Goal: Transaction & Acquisition: Purchase product/service

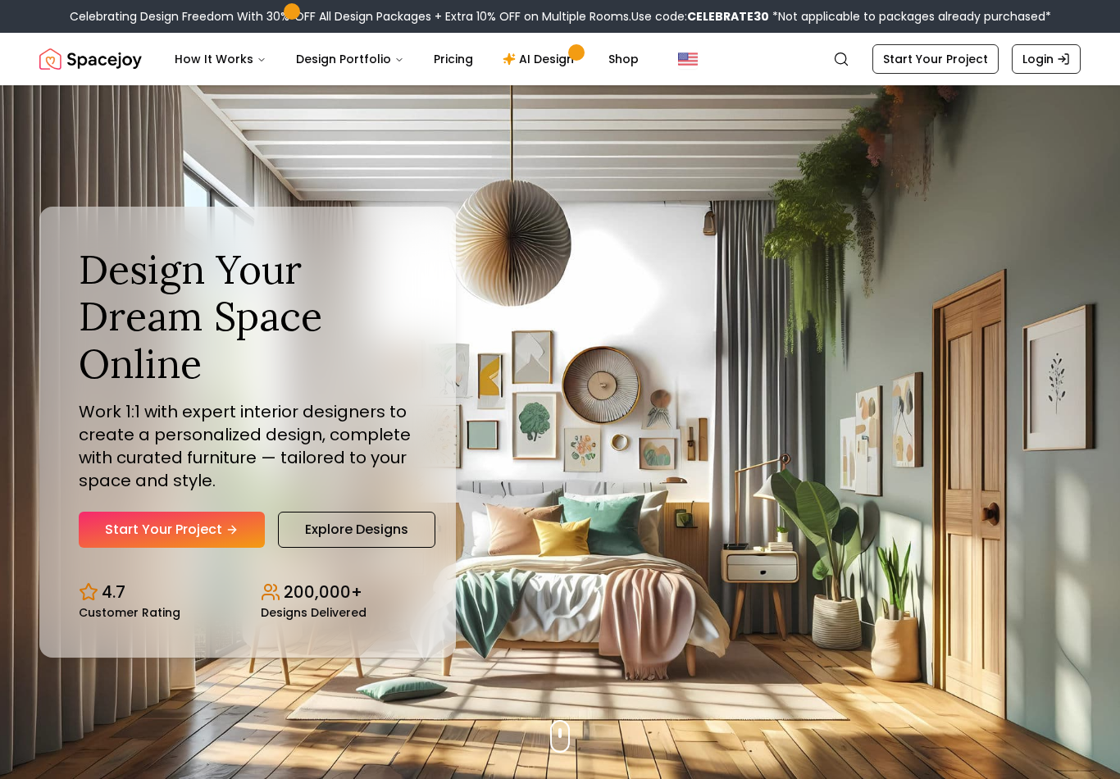
click at [847, 58] on icon "Global" at bounding box center [841, 59] width 16 height 16
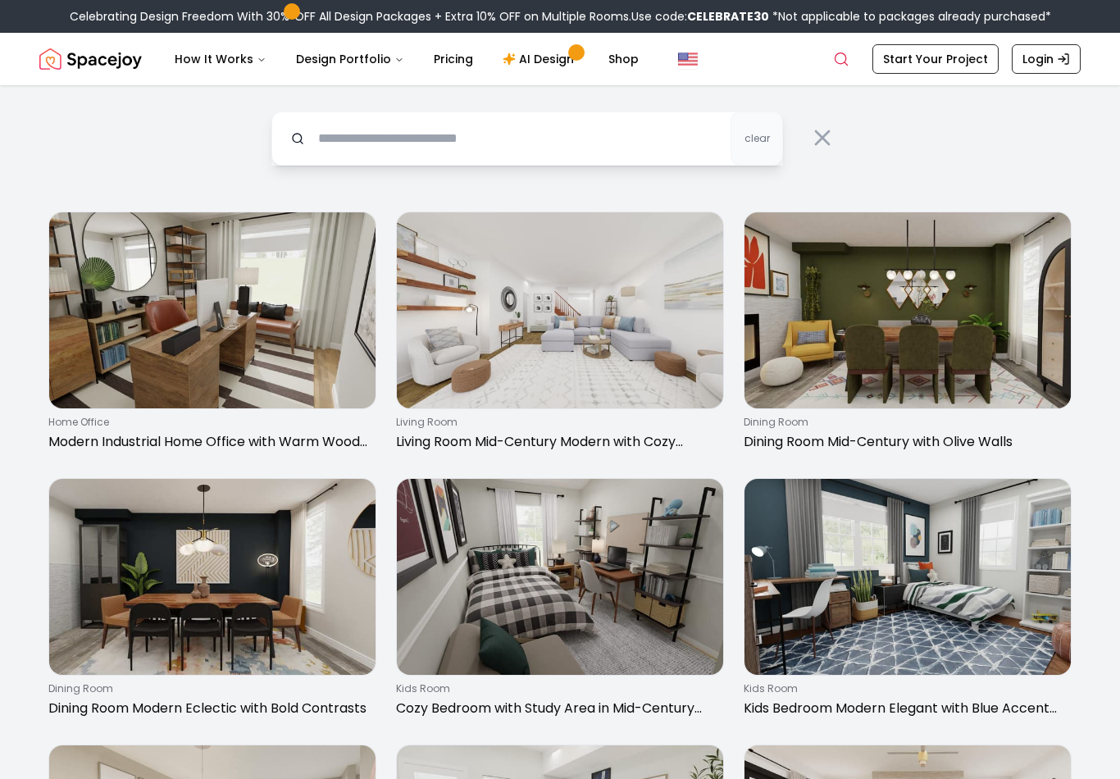
click at [123, 66] on img "Spacejoy" at bounding box center [90, 59] width 103 height 33
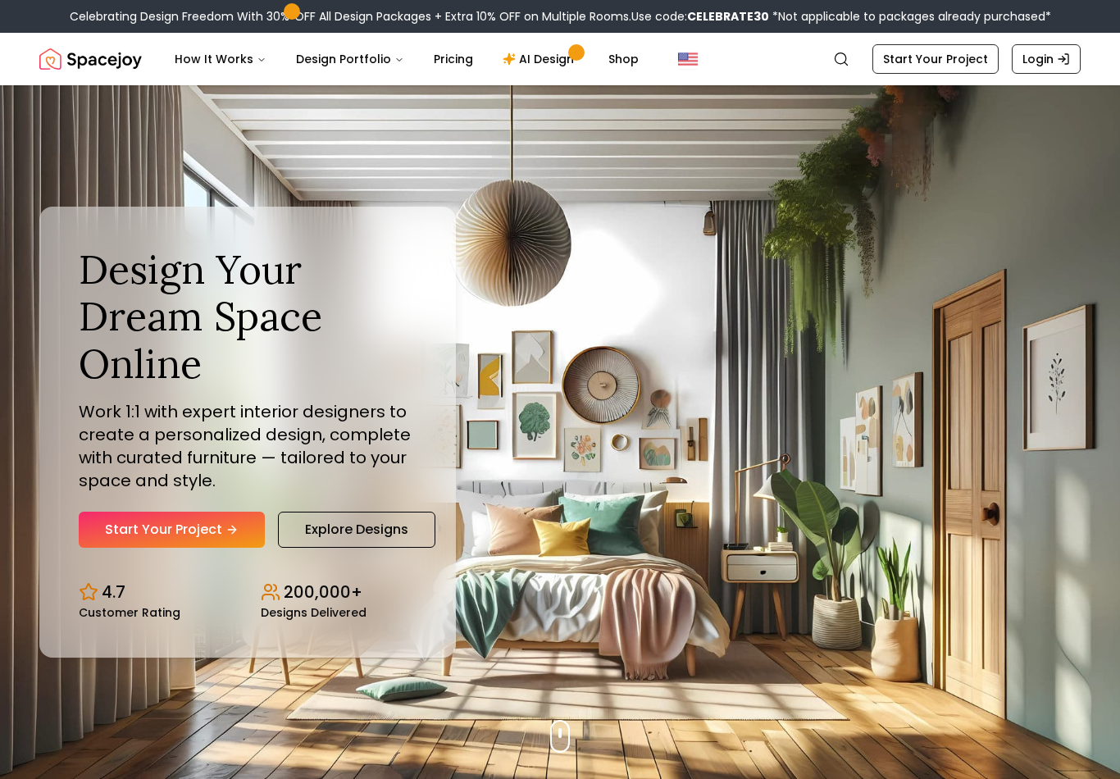
click at [722, 773] on div "Design Your Dream Space Online Work 1:1 with expert interior designers to creat…" at bounding box center [560, 432] width 1120 height 694
click at [845, 51] on icon "Global" at bounding box center [841, 59] width 16 height 16
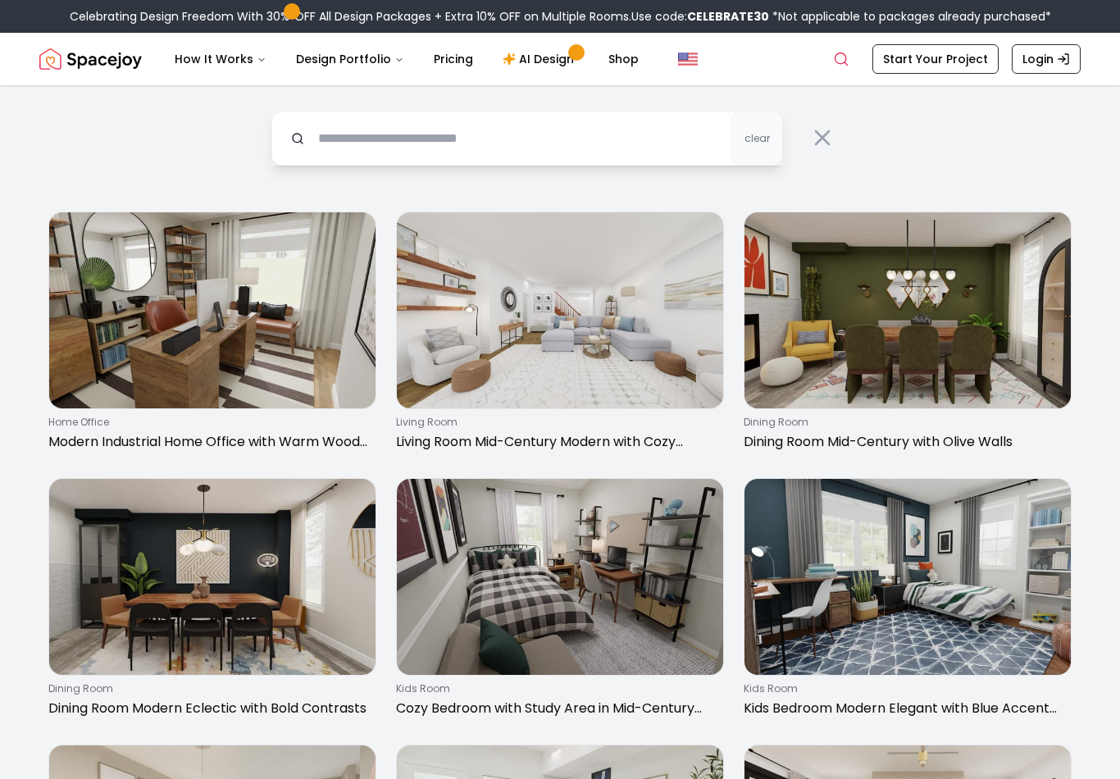
click at [558, 143] on input "text" at bounding box center [527, 139] width 512 height 54
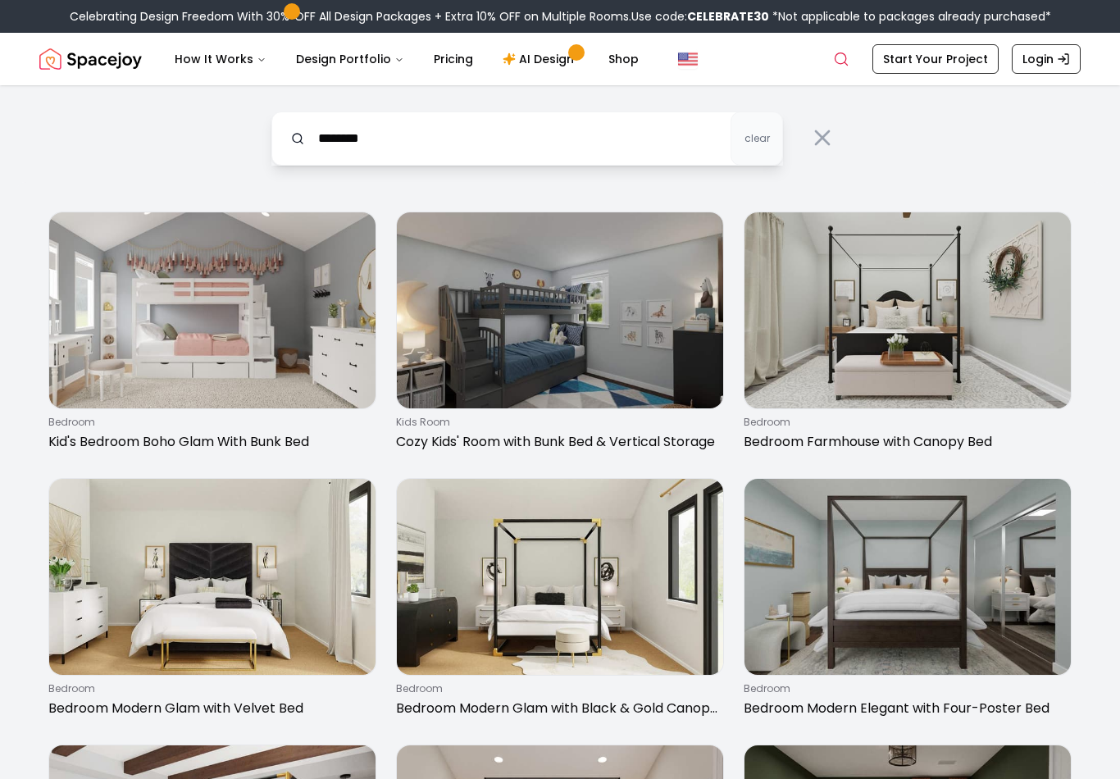
type input "*********"
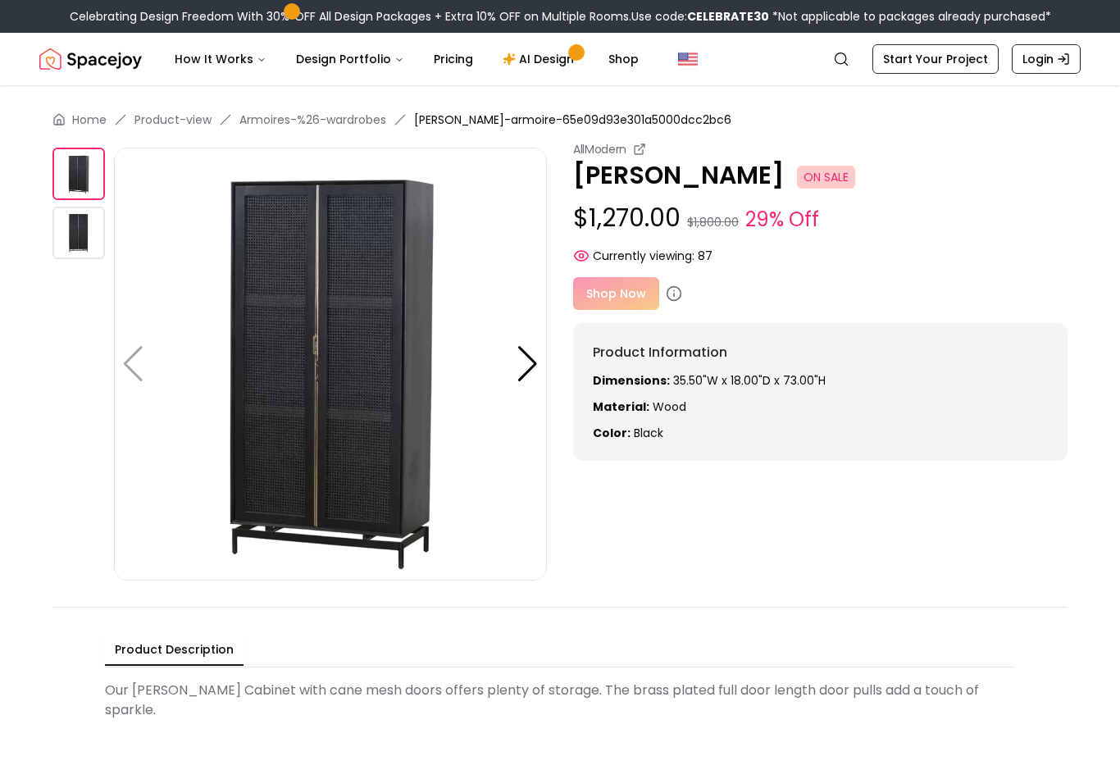
click at [631, 288] on div "Shop Now" at bounding box center [820, 293] width 494 height 33
click at [621, 290] on div "Shop Now" at bounding box center [820, 293] width 494 height 33
click at [706, 250] on span "87" at bounding box center [705, 256] width 15 height 16
click at [757, 576] on div "AllModern Arnie Armoire ON SALE $1,270.00 $1,800.00 29% Off Currently viewing: …" at bounding box center [559, 361] width 1015 height 440
click at [392, 423] on img at bounding box center [330, 364] width 433 height 433
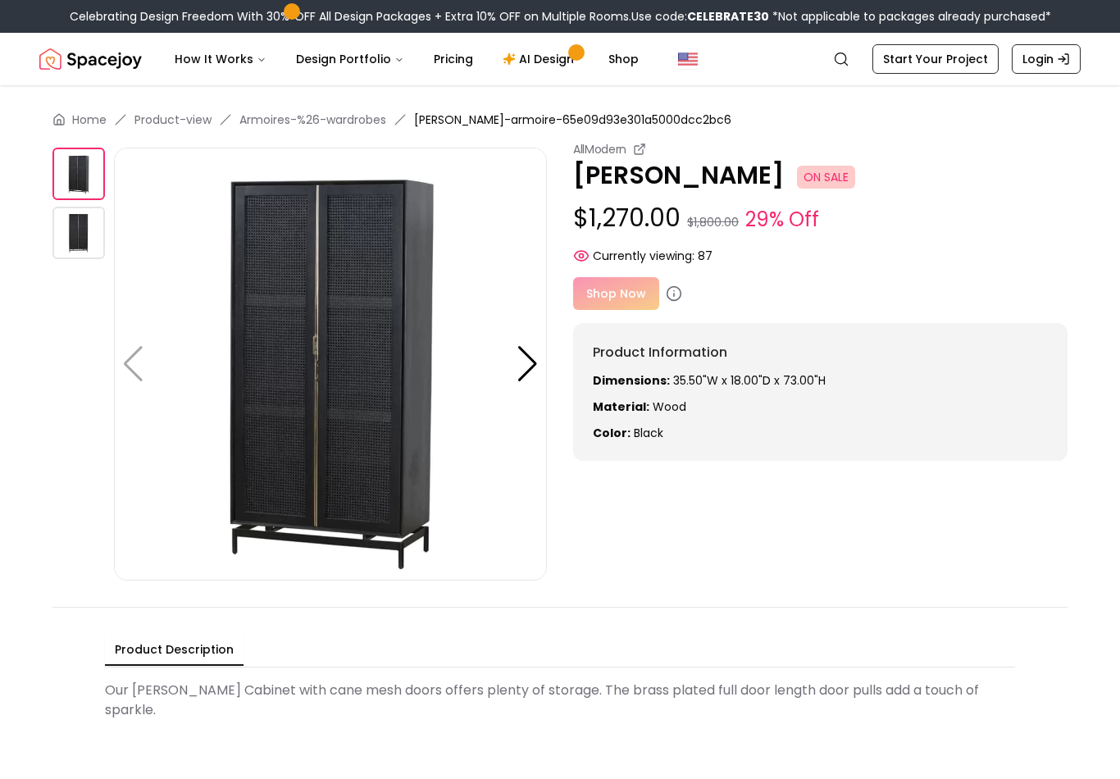
click at [543, 531] on img at bounding box center [330, 364] width 433 height 433
click at [569, 112] on span "Arnie-armoire-65e09d93e301a5000dcc2bc6" at bounding box center [572, 120] width 317 height 16
click at [1045, 52] on link "Login" at bounding box center [1046, 59] width 69 height 30
click at [1017, 627] on div "Product Description Our Arnie Cabinet with cane mesh doors offers plenty of sto…" at bounding box center [559, 680] width 1015 height 146
click at [521, 367] on div at bounding box center [528, 364] width 22 height 36
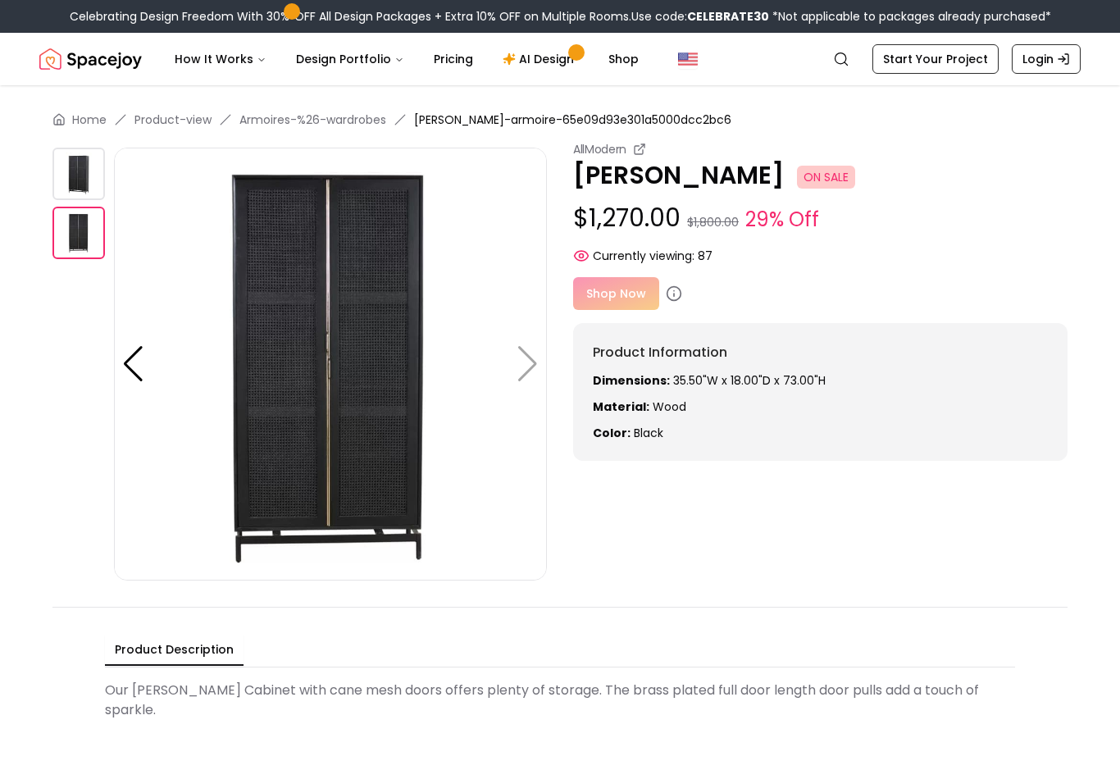
click at [532, 368] on img at bounding box center [330, 364] width 433 height 433
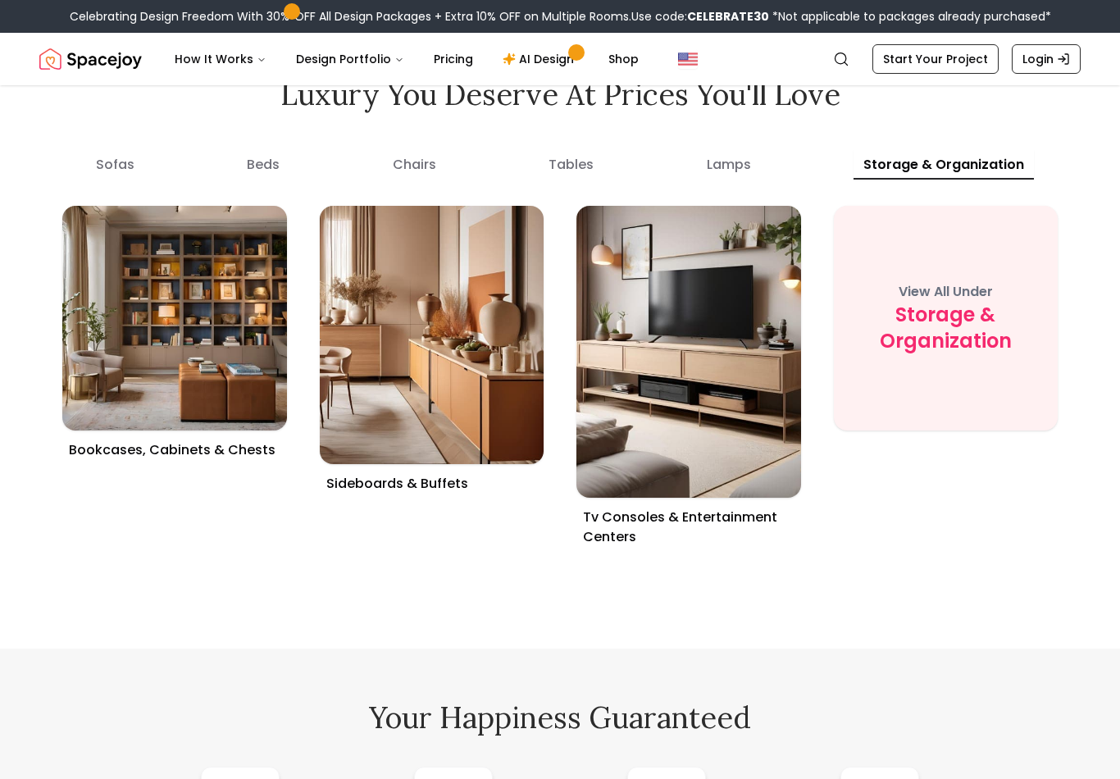
scroll to position [5933, 0]
click at [842, 59] on icon "Global" at bounding box center [841, 59] width 16 height 16
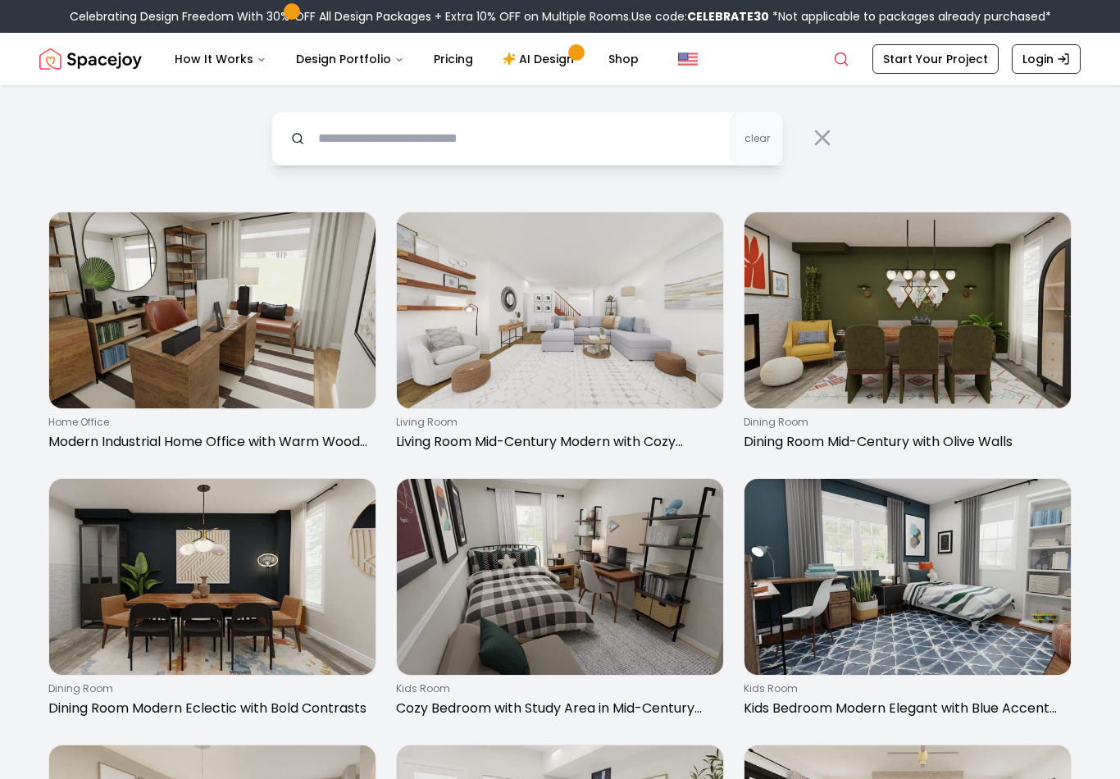
click at [850, 62] on icon "Global" at bounding box center [841, 59] width 16 height 16
click at [125, 62] on img "Spacejoy" at bounding box center [90, 59] width 103 height 33
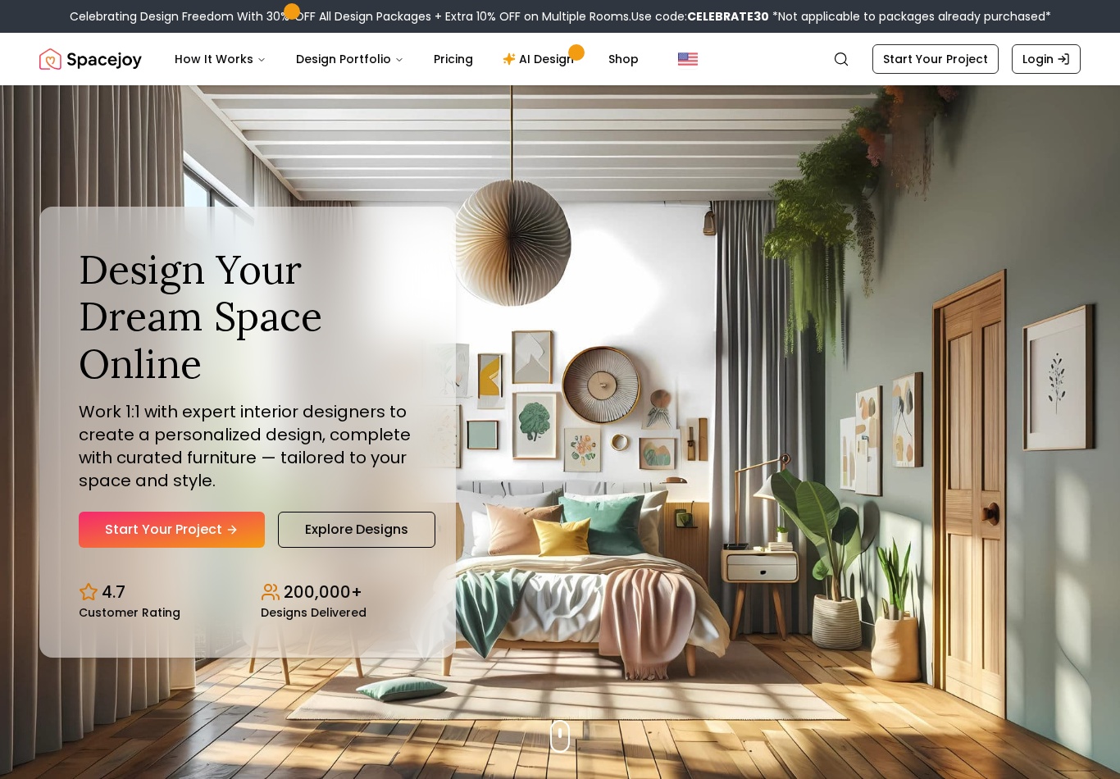
click at [113, 62] on img "Spacejoy" at bounding box center [90, 59] width 103 height 33
click at [916, 62] on link "Start Your Project" at bounding box center [936, 59] width 126 height 30
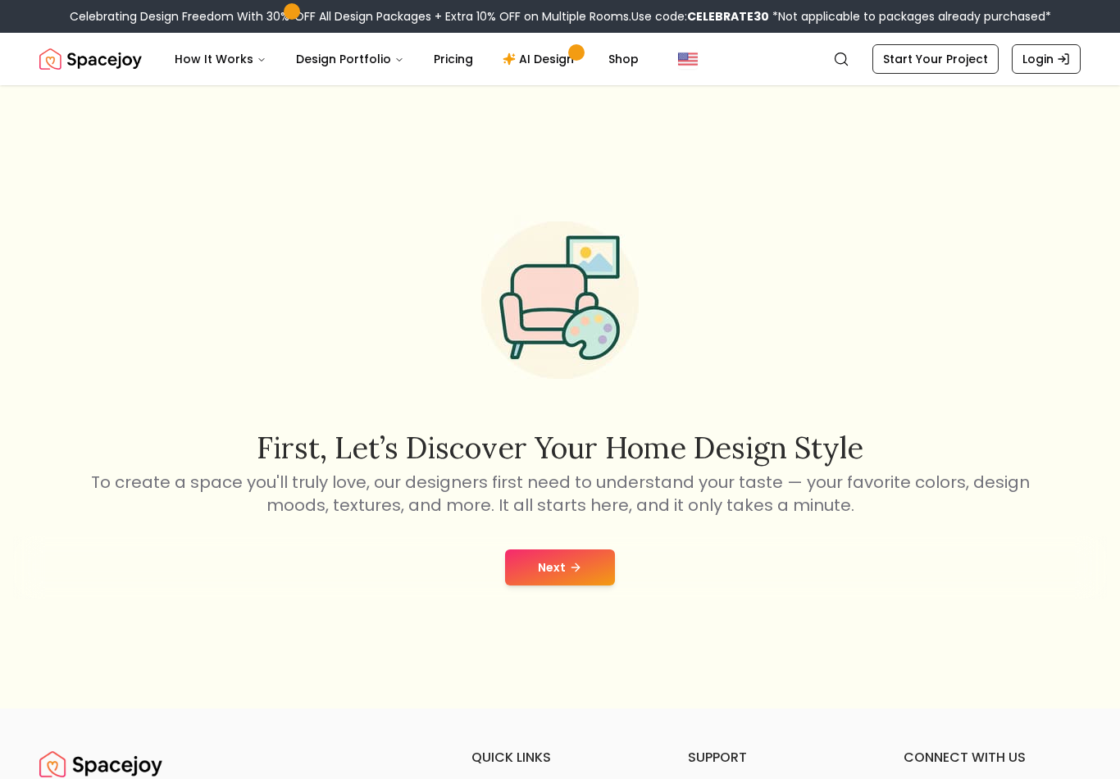
click at [615, 55] on link "Shop" at bounding box center [623, 59] width 57 height 33
